Goal: Task Accomplishment & Management: Manage account settings

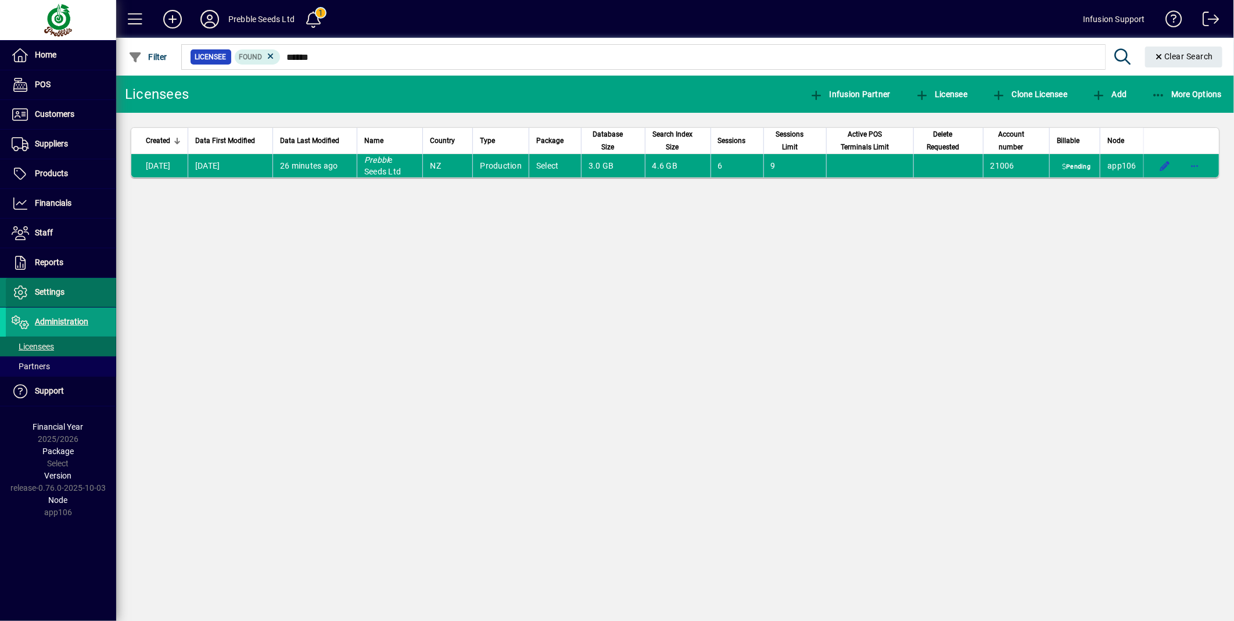
click at [52, 293] on span "Settings" at bounding box center [50, 291] width 30 height 9
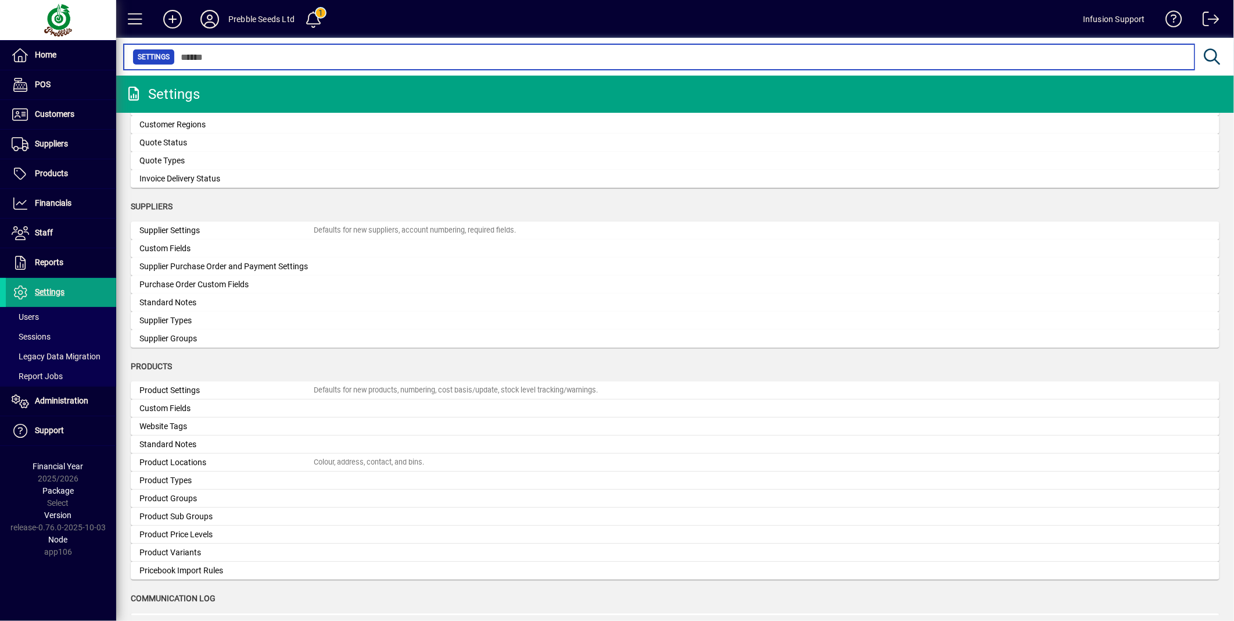
scroll to position [964, 0]
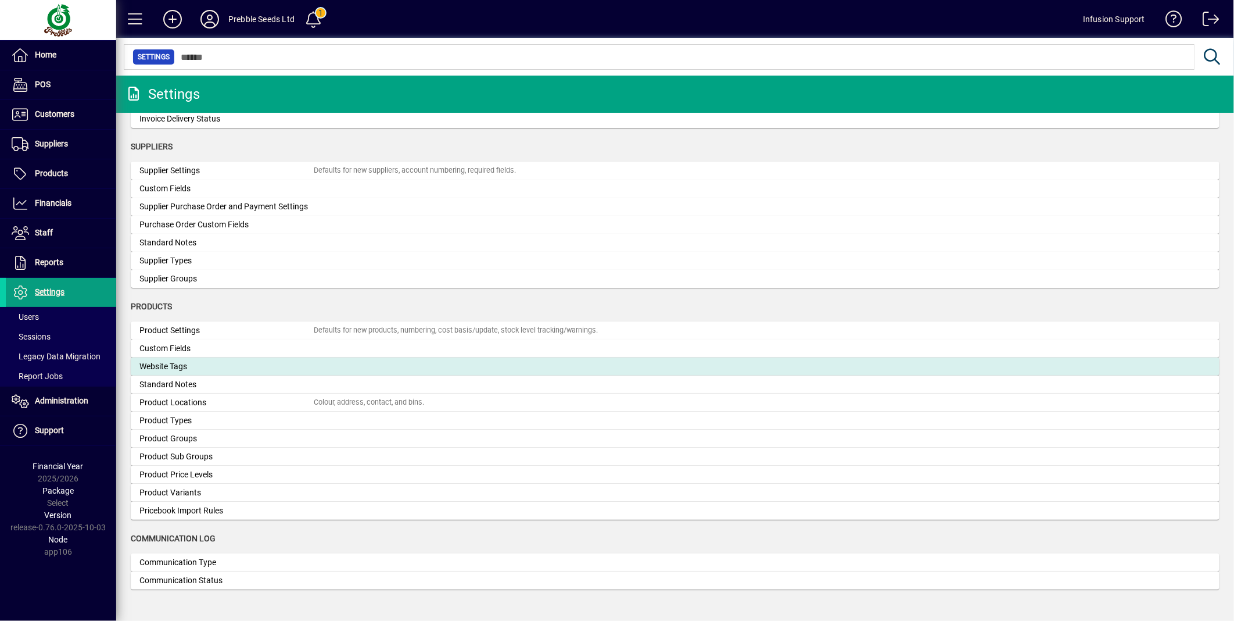
click at [169, 365] on div "Website Tags" at bounding box center [226, 366] width 174 height 12
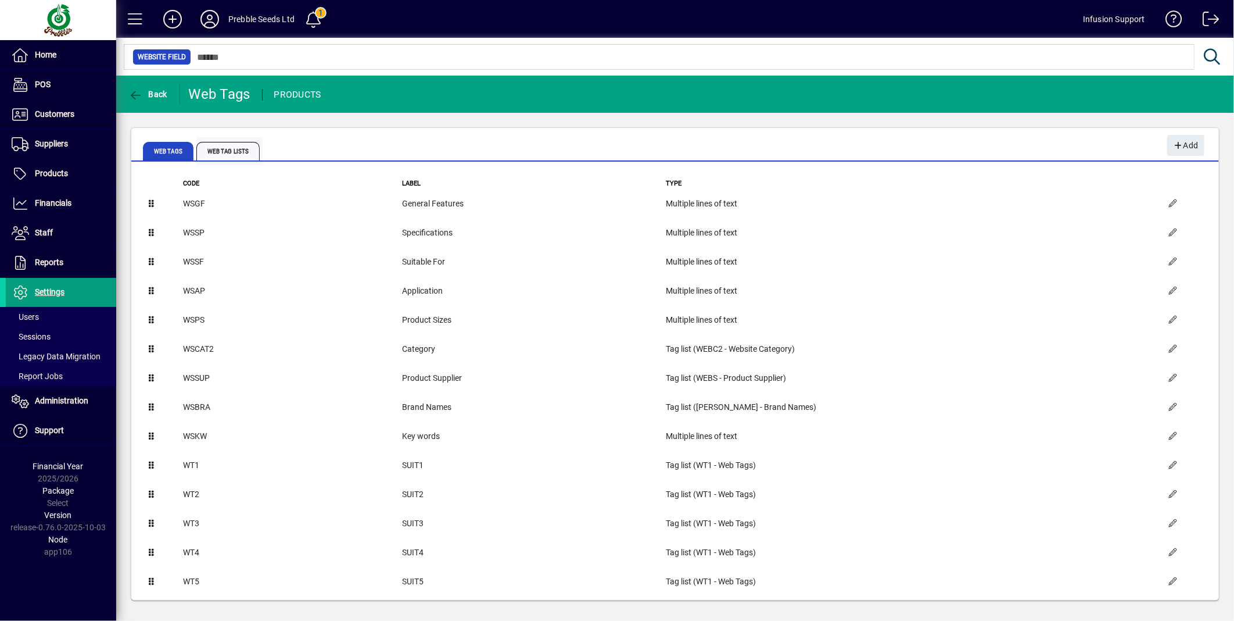
click at [237, 151] on span "Web Tag Lists" at bounding box center [227, 151] width 63 height 19
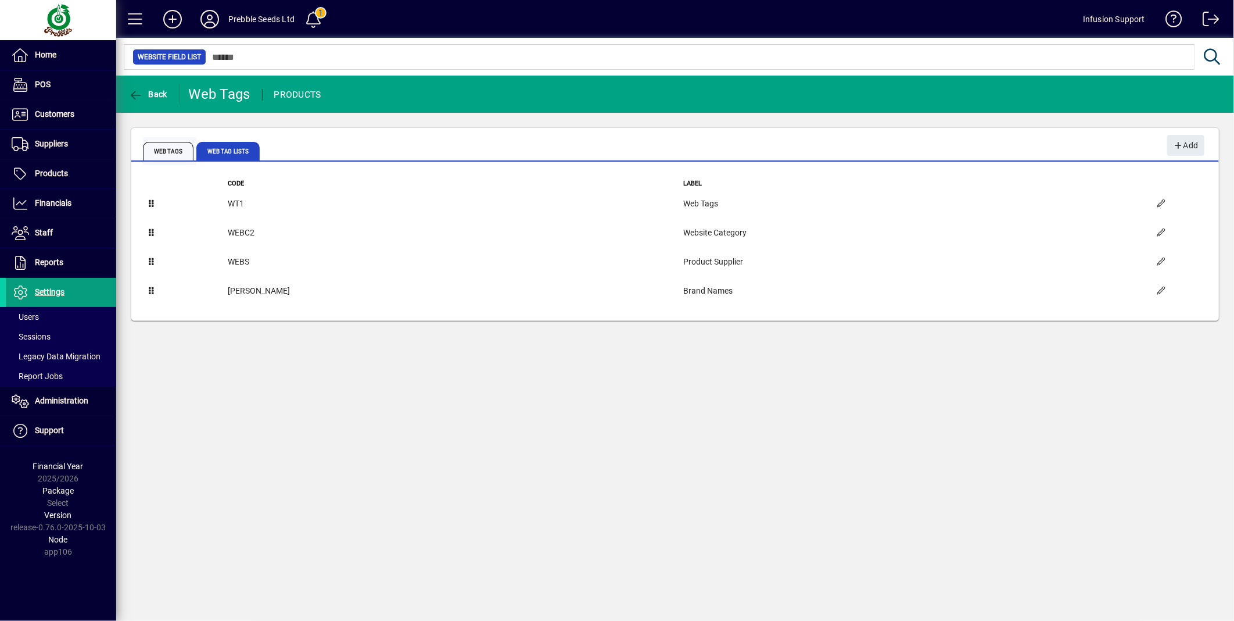
click at [170, 149] on span "Web Tags" at bounding box center [168, 151] width 51 height 19
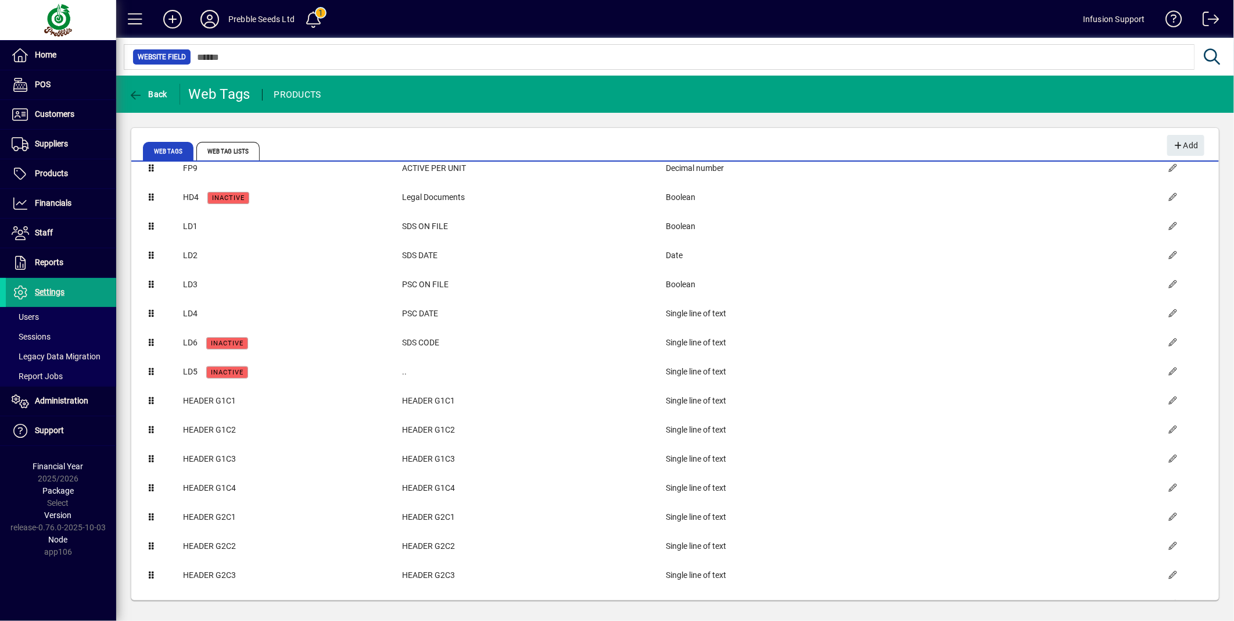
scroll to position [1374, 0]
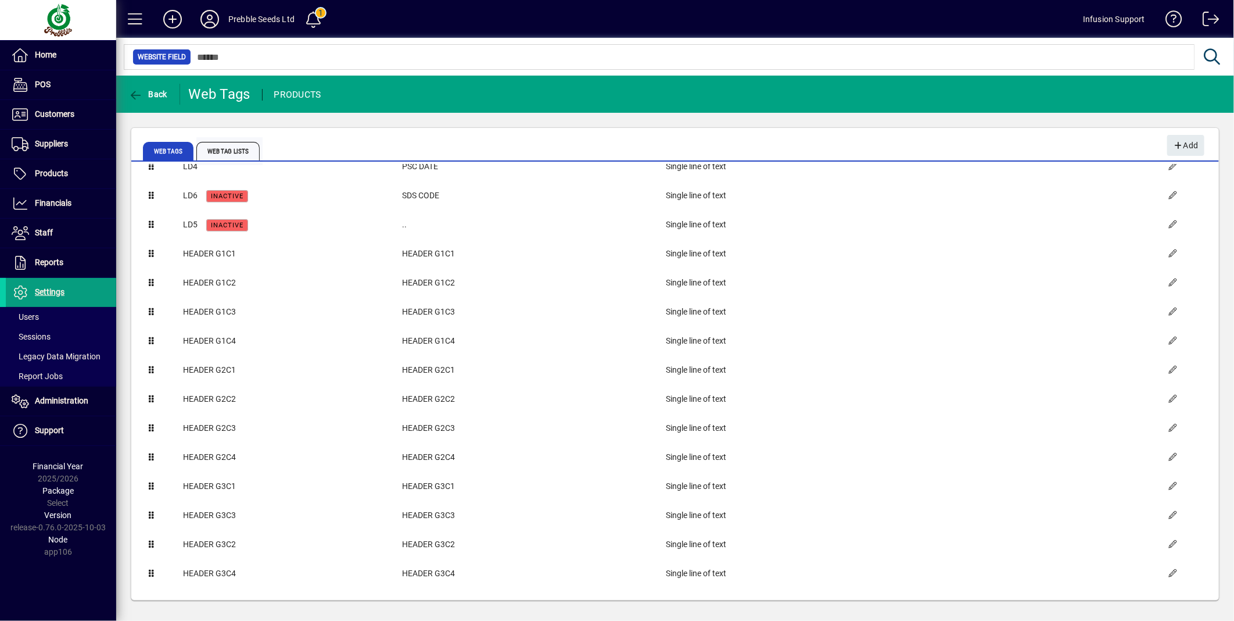
click at [230, 150] on span "Web Tag Lists" at bounding box center [227, 151] width 63 height 19
